Goal: Task Accomplishment & Management: Use online tool/utility

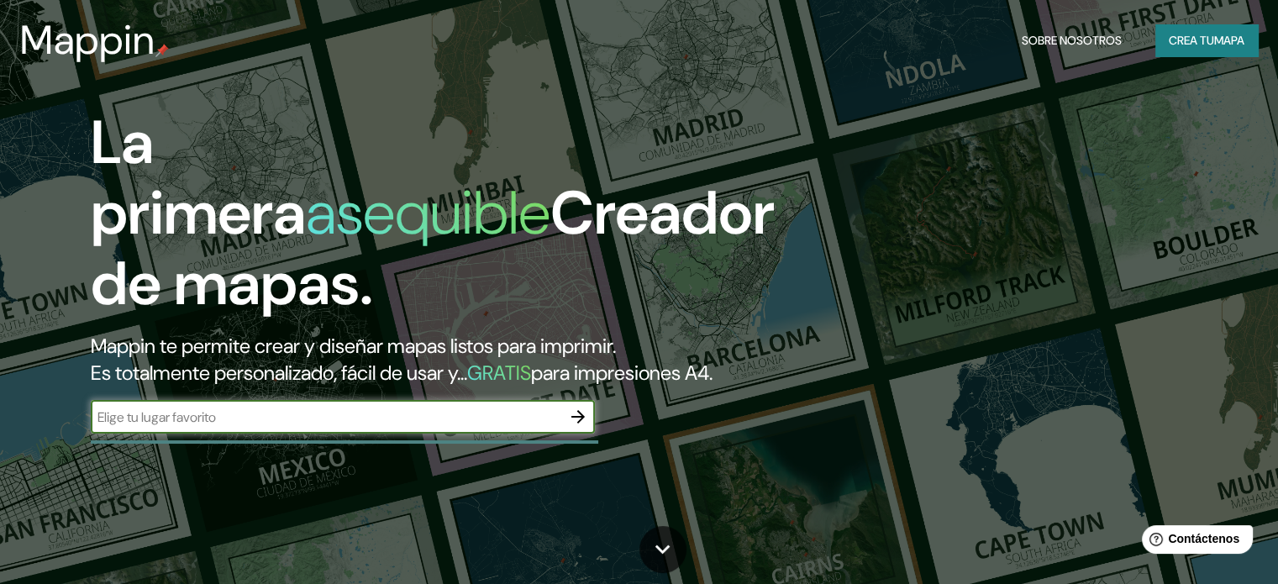
click at [1187, 46] on font "Crea tu" at bounding box center [1191, 40] width 45 height 15
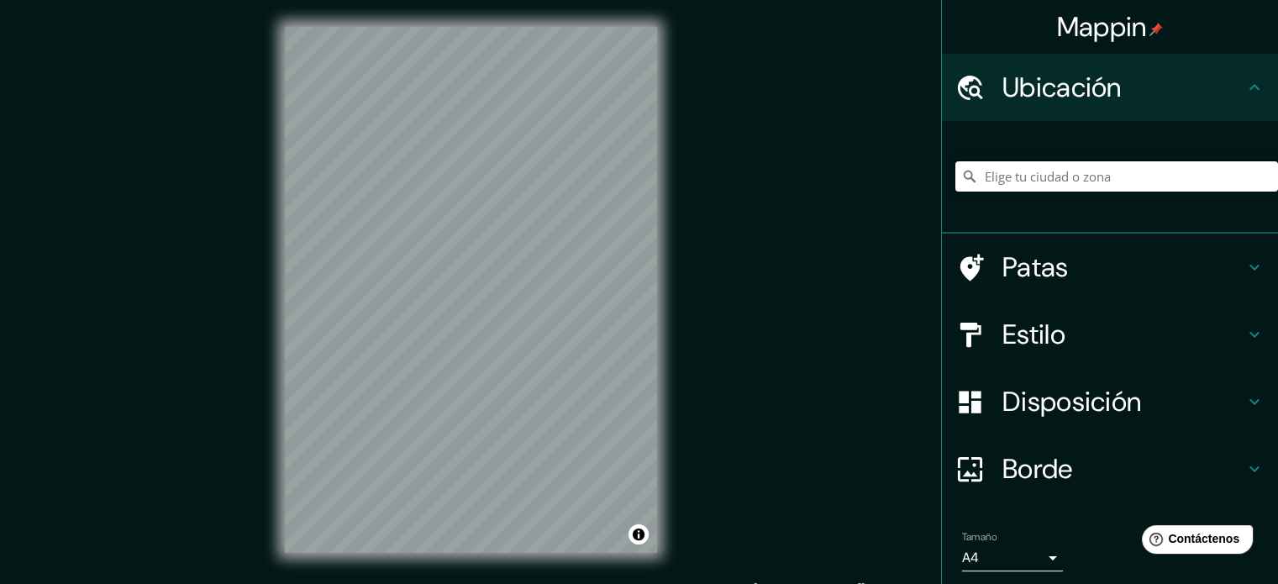
click at [1056, 178] on input "Elige tu ciudad o zona" at bounding box center [1117, 176] width 323 height 30
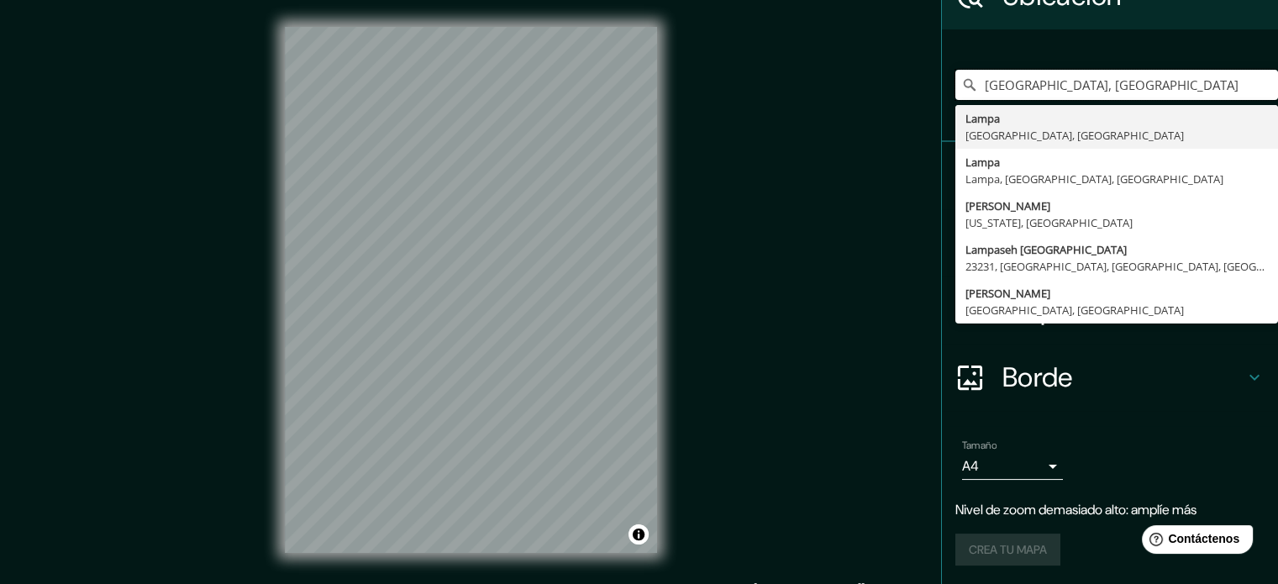
scroll to position [8, 0]
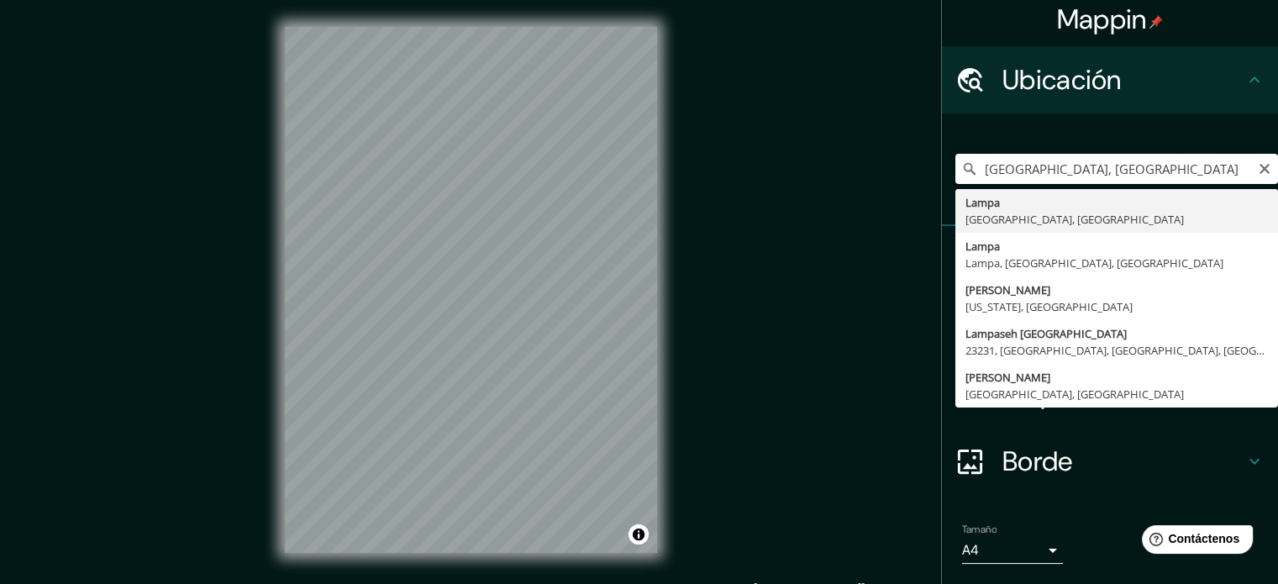
drag, startPoint x: 1132, startPoint y: 164, endPoint x: 1012, endPoint y: 180, distance: 121.2
click at [1012, 180] on input "[GEOGRAPHIC_DATA], [GEOGRAPHIC_DATA]" at bounding box center [1117, 169] width 323 height 30
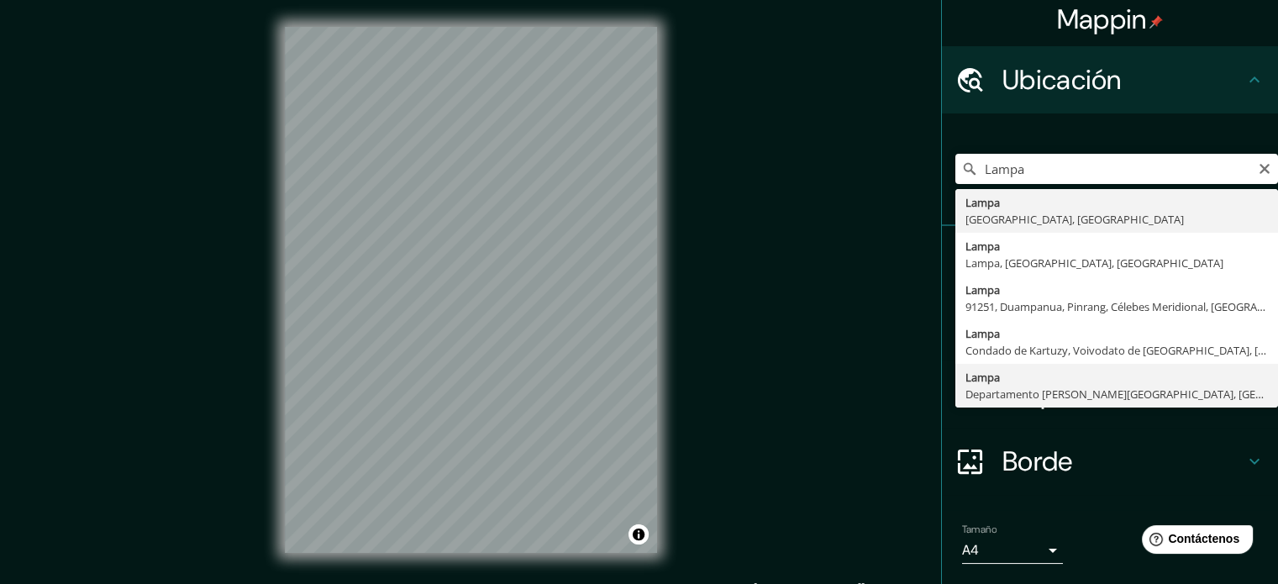
type input "Lampa, [GEOGRAPHIC_DATA][PERSON_NAME], [GEOGRAPHIC_DATA]"
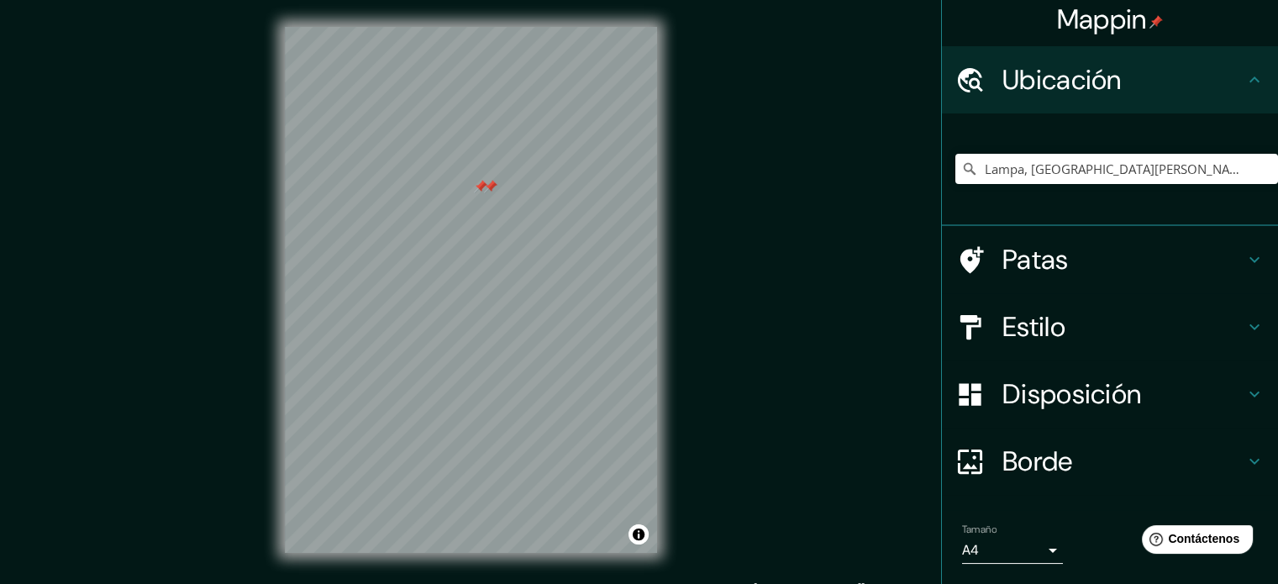
click at [483, 191] on div at bounding box center [480, 186] width 13 height 13
click at [486, 184] on div at bounding box center [489, 177] width 13 height 13
click at [487, 187] on div at bounding box center [490, 186] width 13 height 13
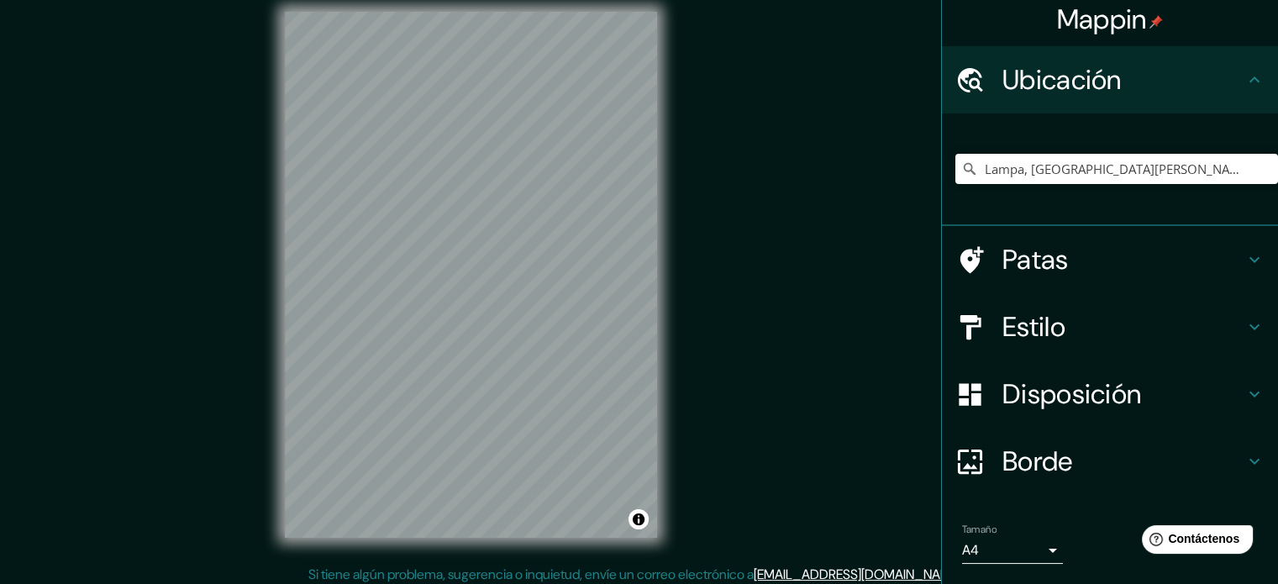
scroll to position [22, 0]
